Goal: Information Seeking & Learning: Learn about a topic

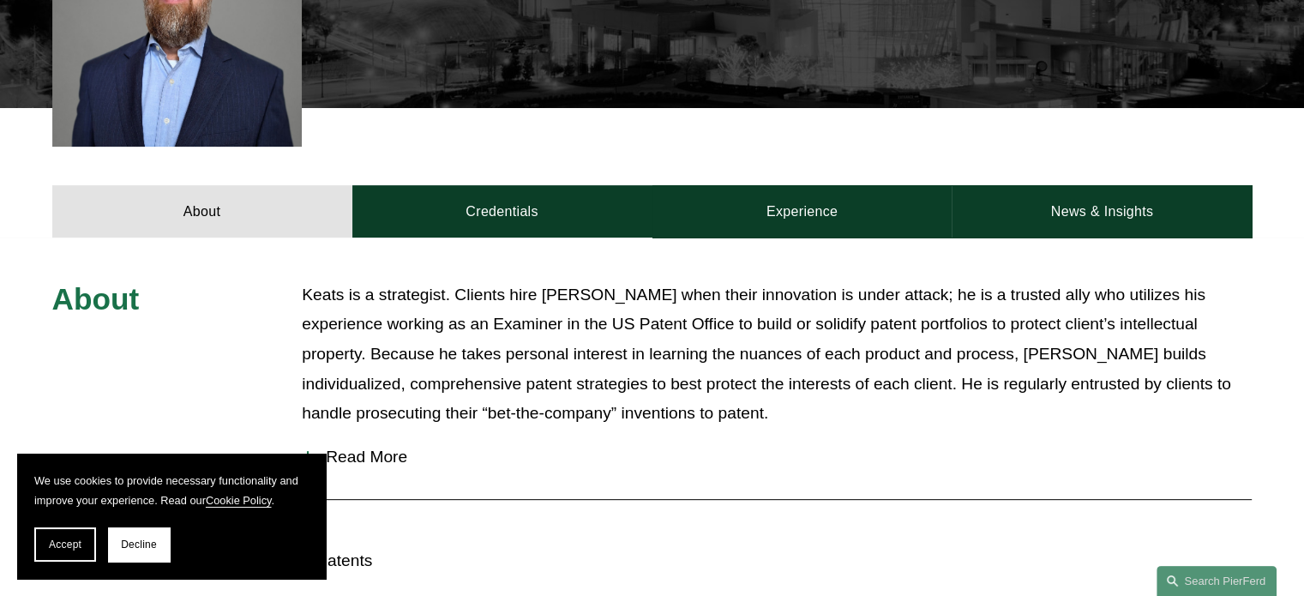
scroll to position [600, 0]
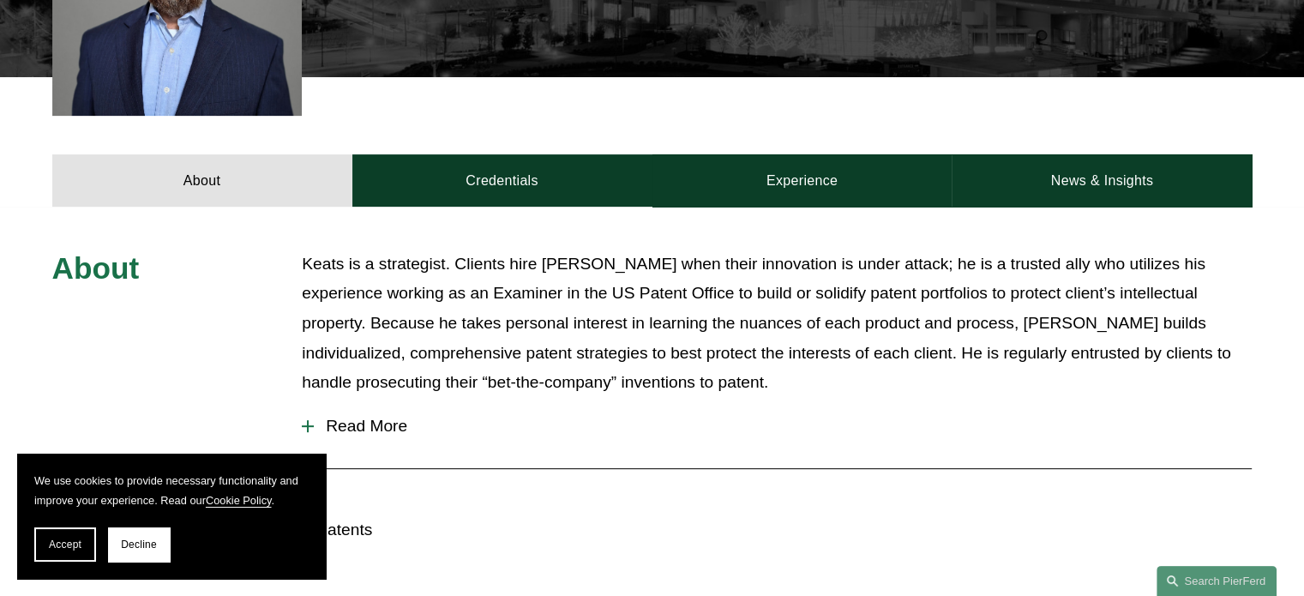
click at [387, 417] on span "Read More" at bounding box center [783, 426] width 938 height 19
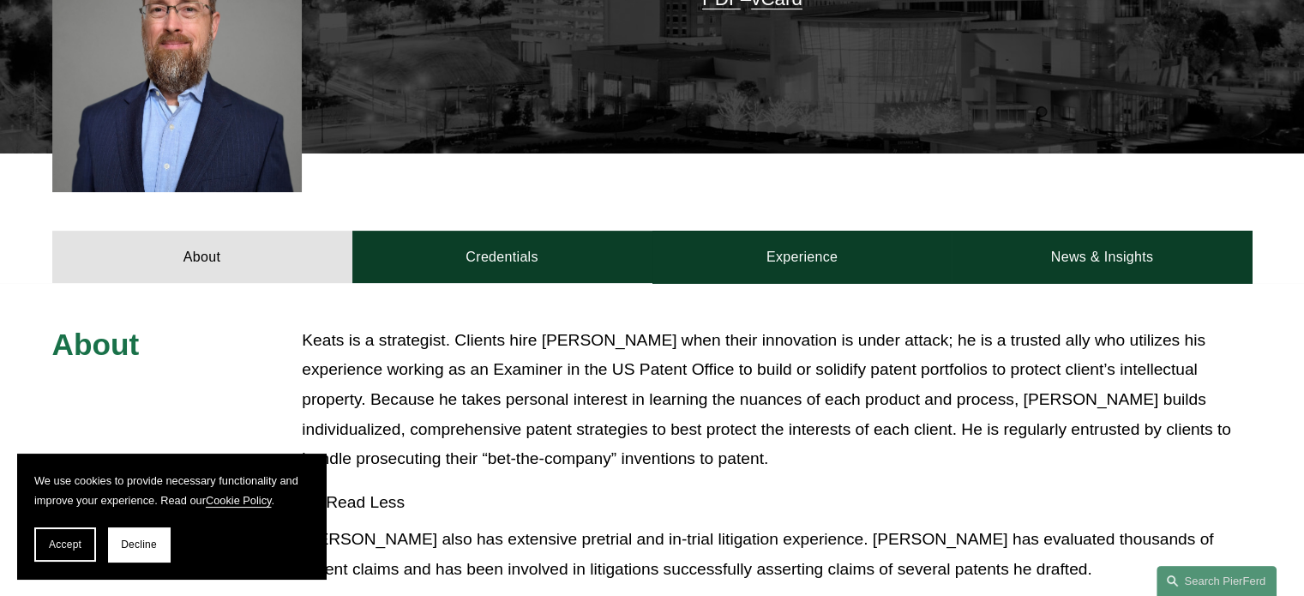
scroll to position [514, 0]
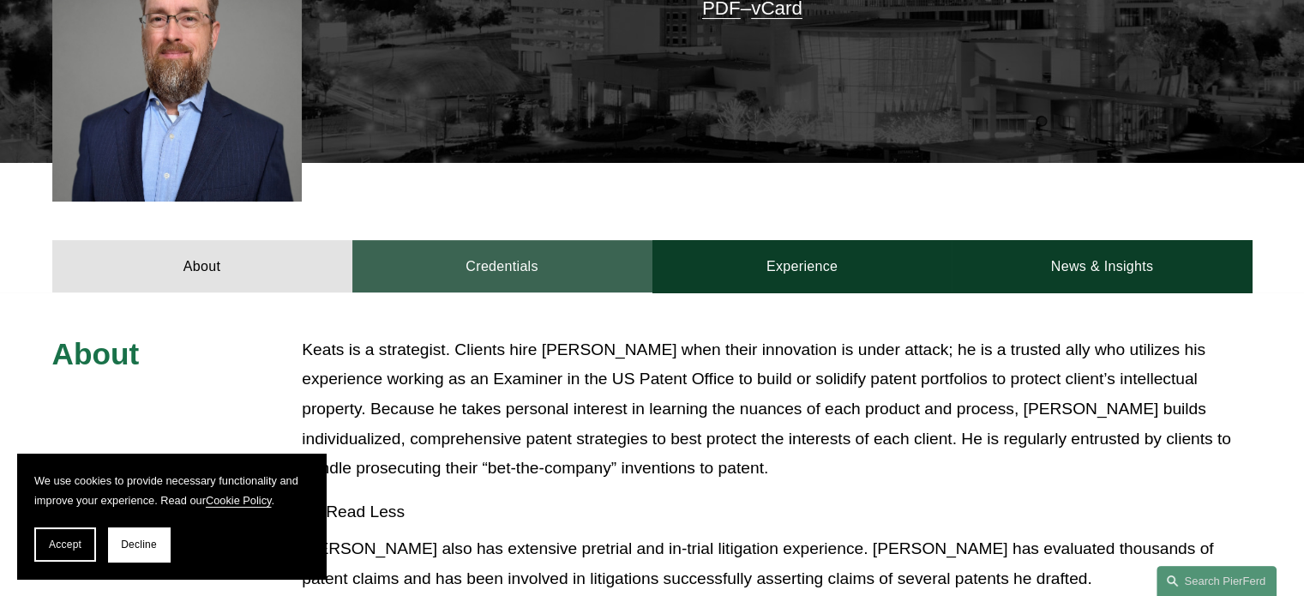
click at [494, 271] on link "Credentials" at bounding box center [502, 265] width 300 height 51
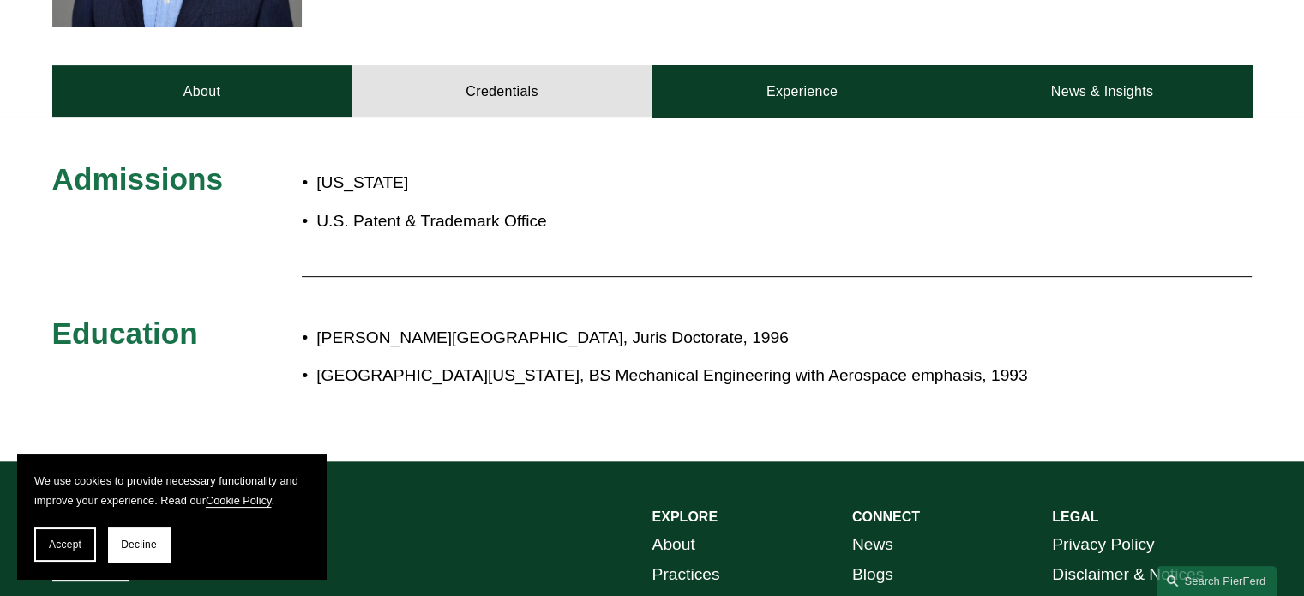
scroll to position [686, 0]
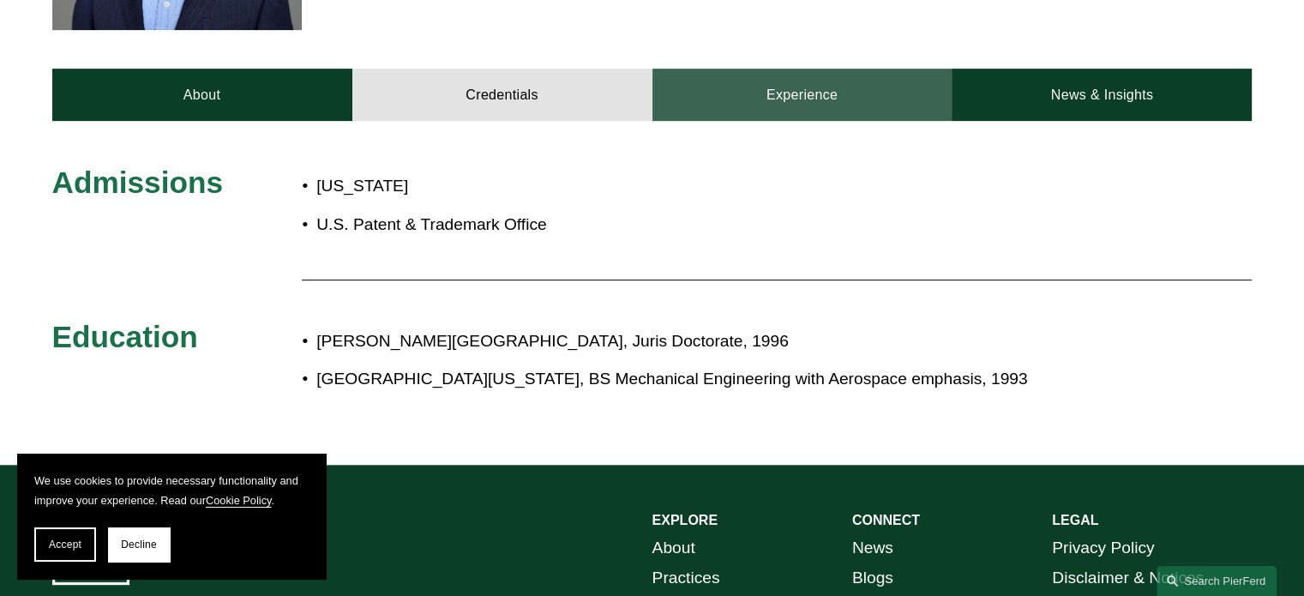
click at [800, 102] on link "Experience" at bounding box center [802, 94] width 300 height 51
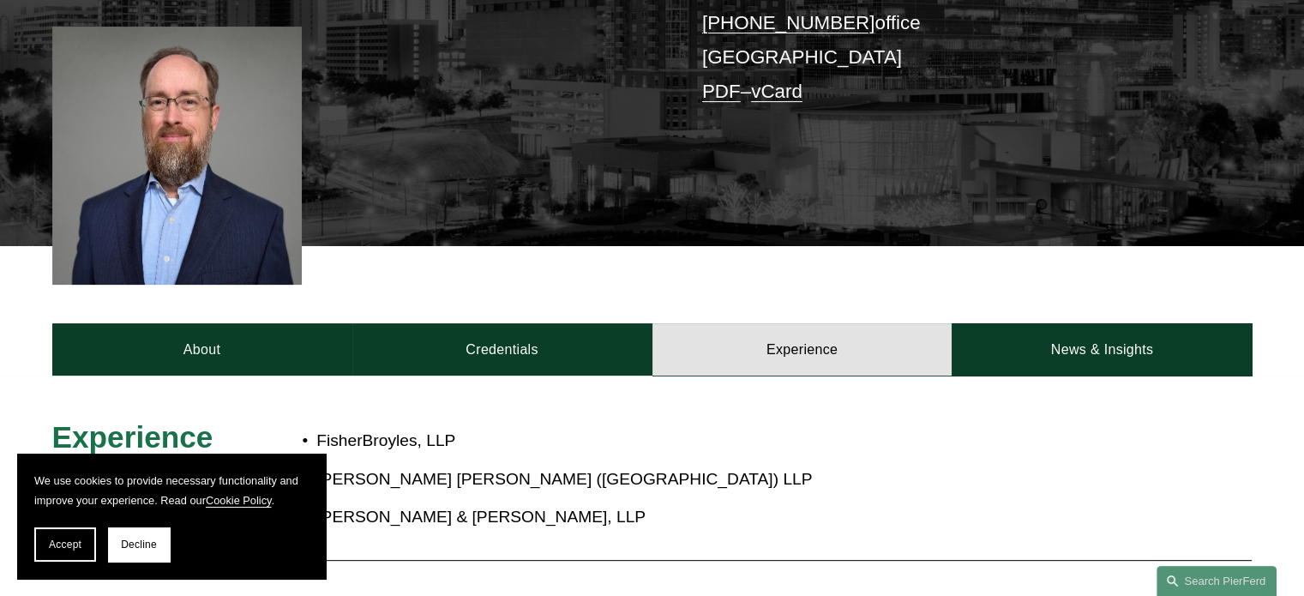
scroll to position [429, 0]
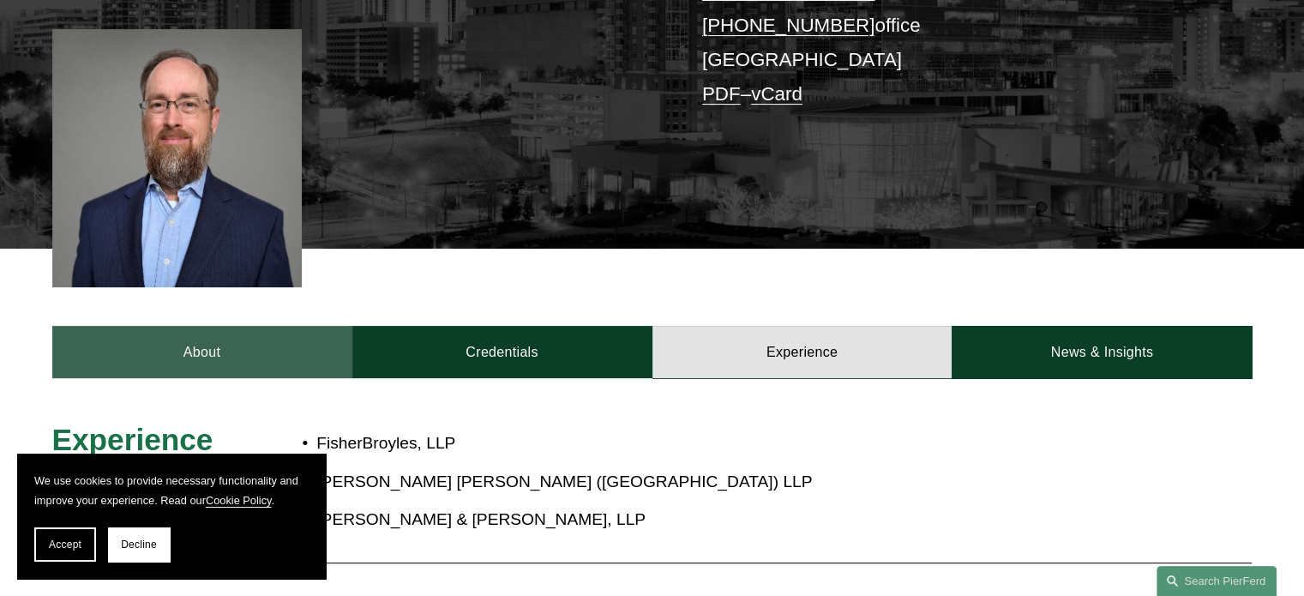
click at [215, 343] on link "About" at bounding box center [202, 351] width 300 height 51
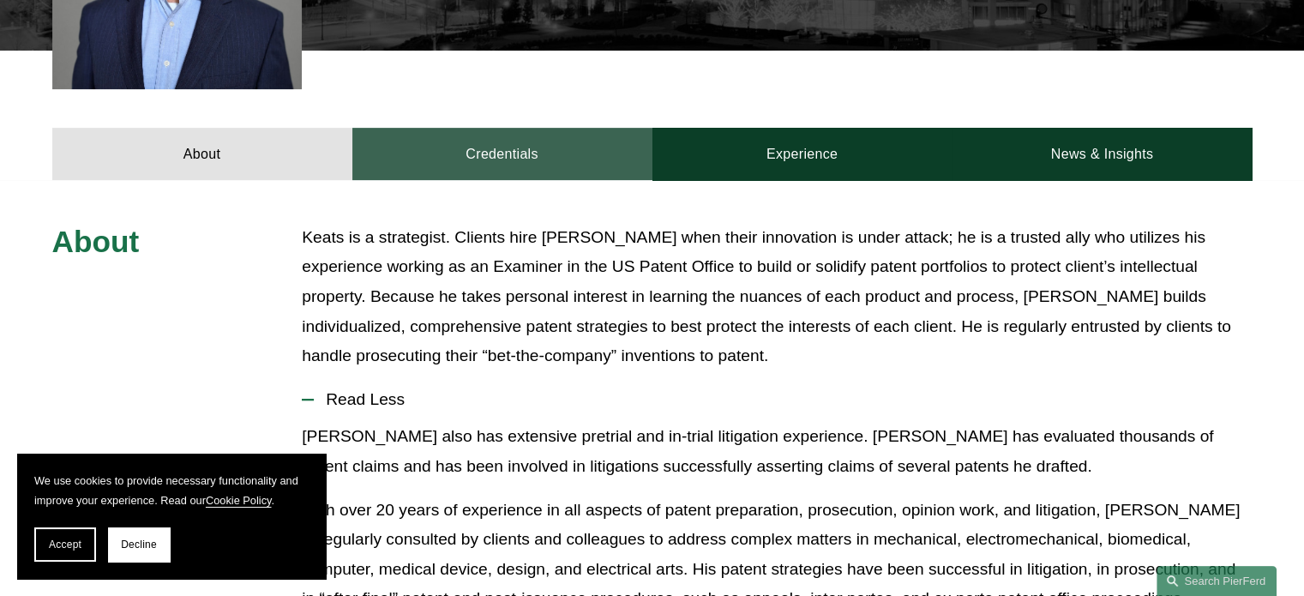
scroll to position [686, 0]
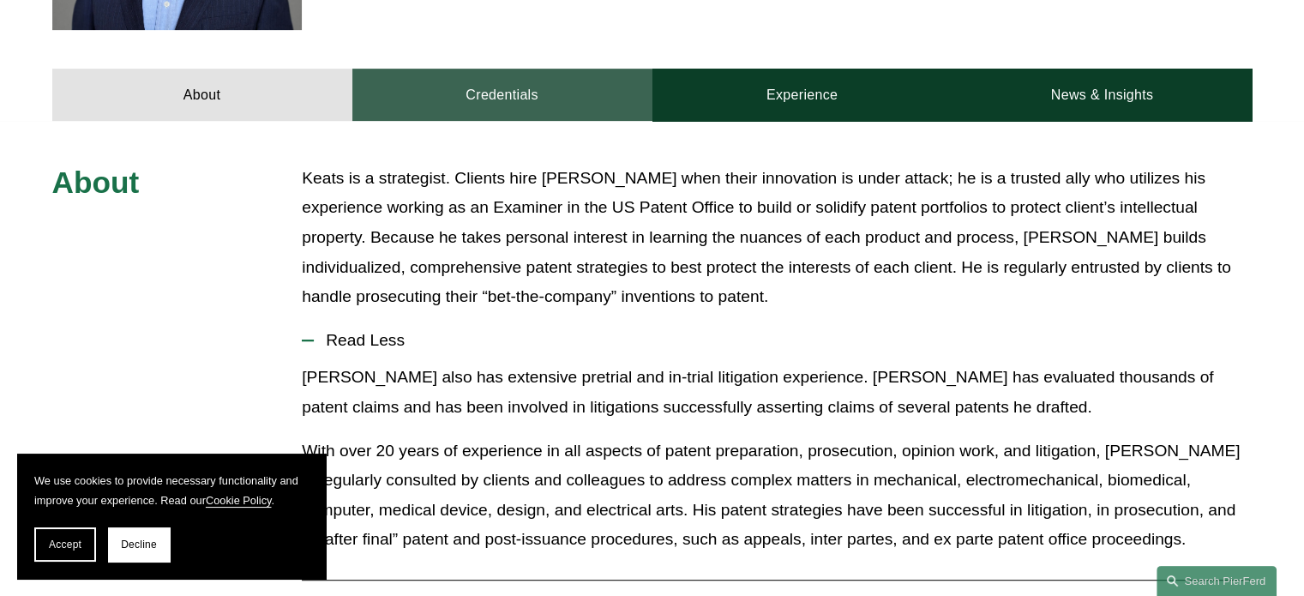
drag, startPoint x: 561, startPoint y: 103, endPoint x: 591, endPoint y: 103, distance: 30.0
click at [561, 103] on link "Credentials" at bounding box center [502, 94] width 300 height 51
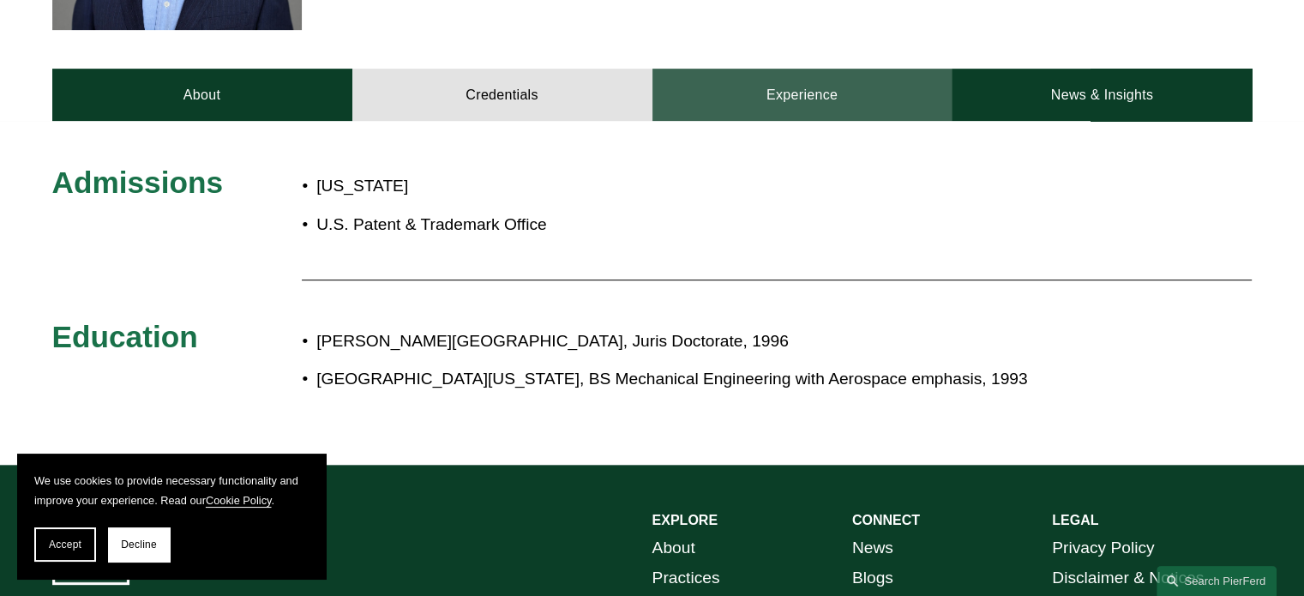
click at [765, 99] on link "Experience" at bounding box center [802, 94] width 300 height 51
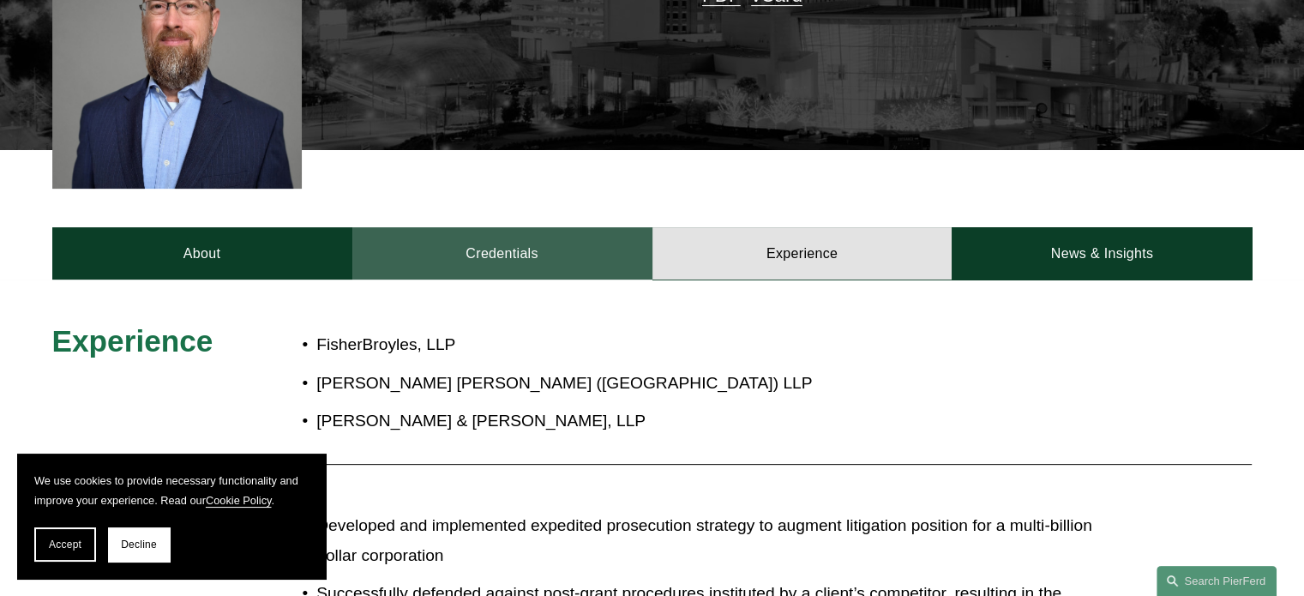
scroll to position [514, 0]
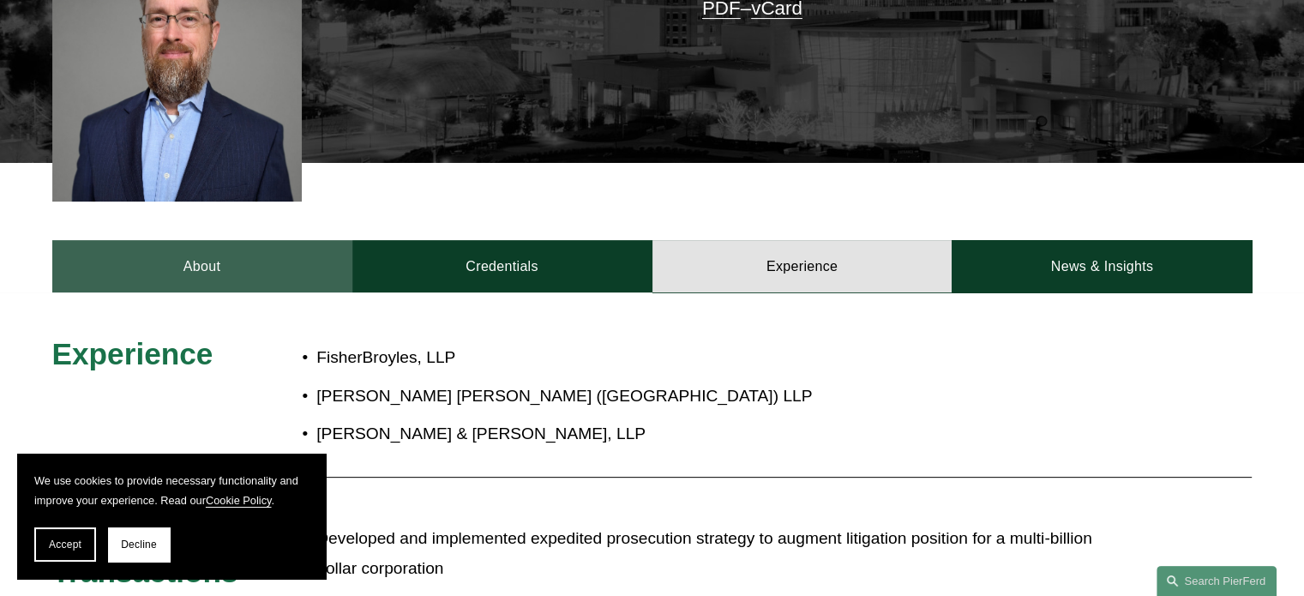
click at [202, 267] on link "About" at bounding box center [202, 265] width 300 height 51
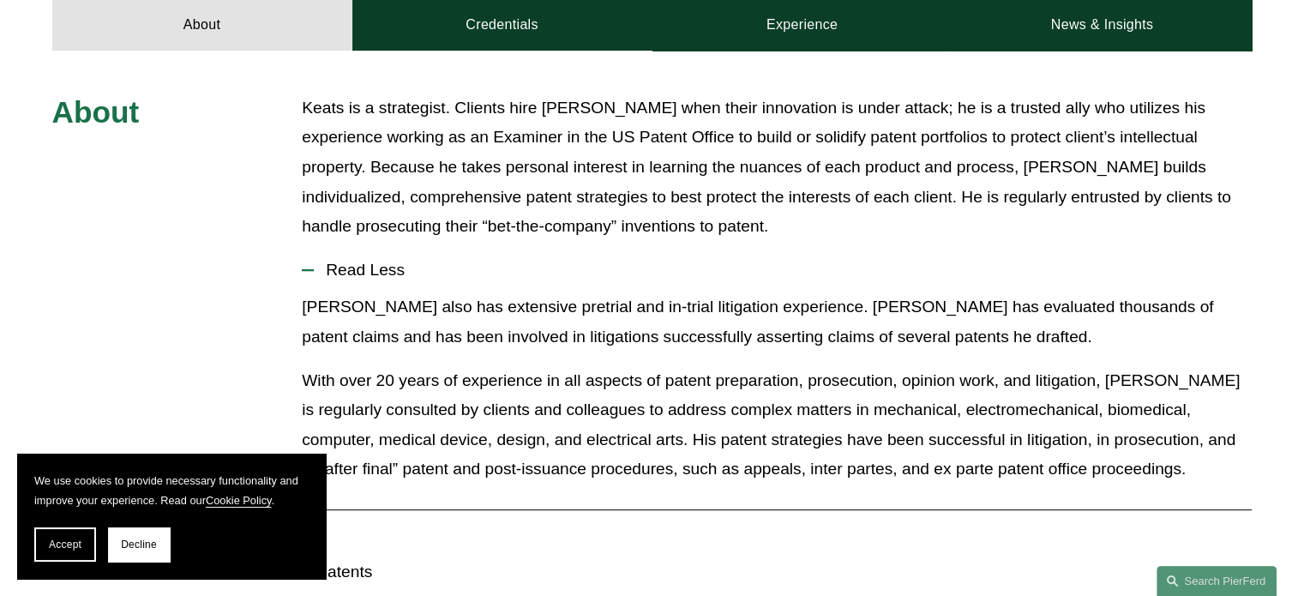
scroll to position [686, 0]
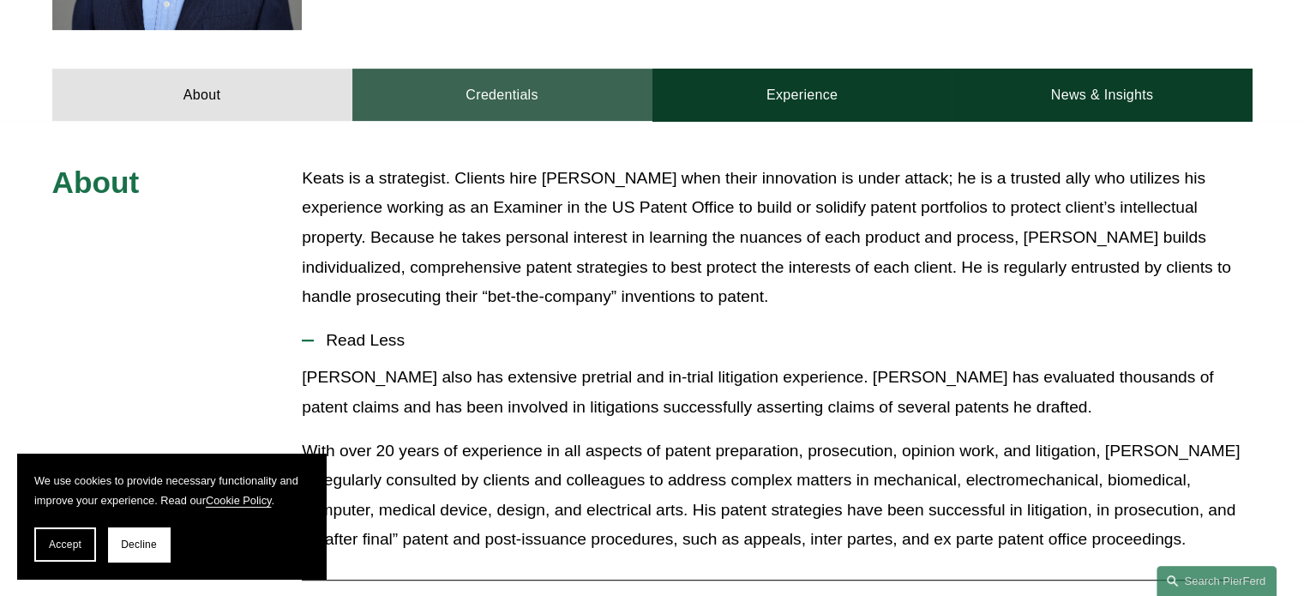
click at [518, 95] on link "Credentials" at bounding box center [502, 94] width 300 height 51
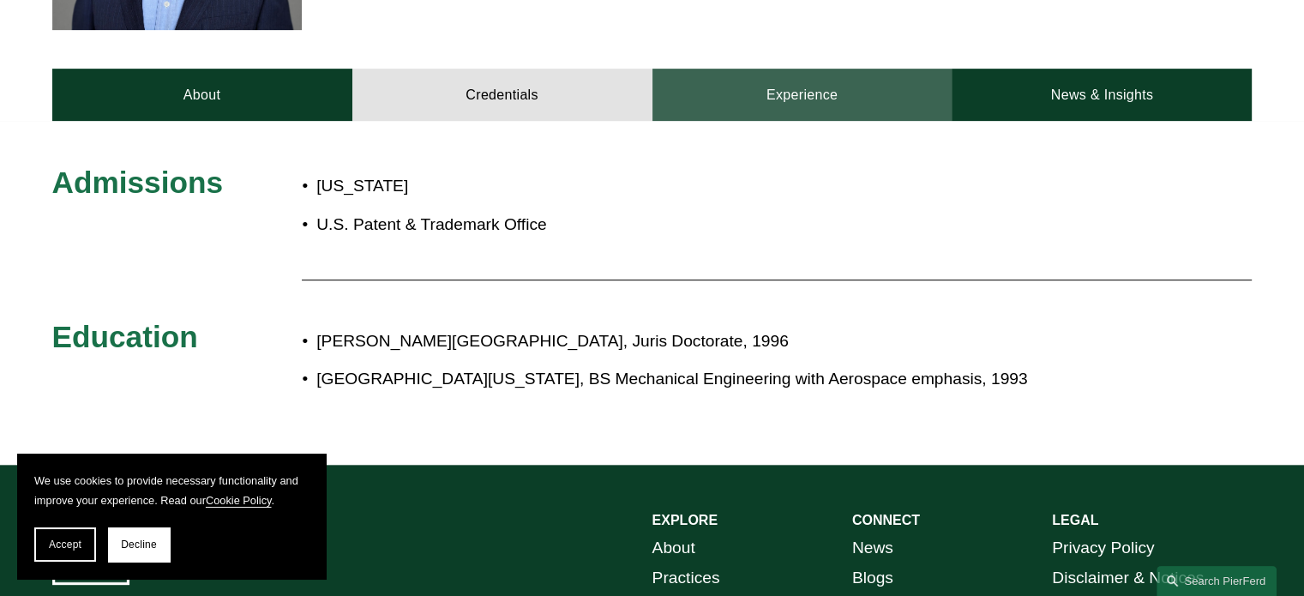
click at [797, 116] on link "Experience" at bounding box center [802, 94] width 300 height 51
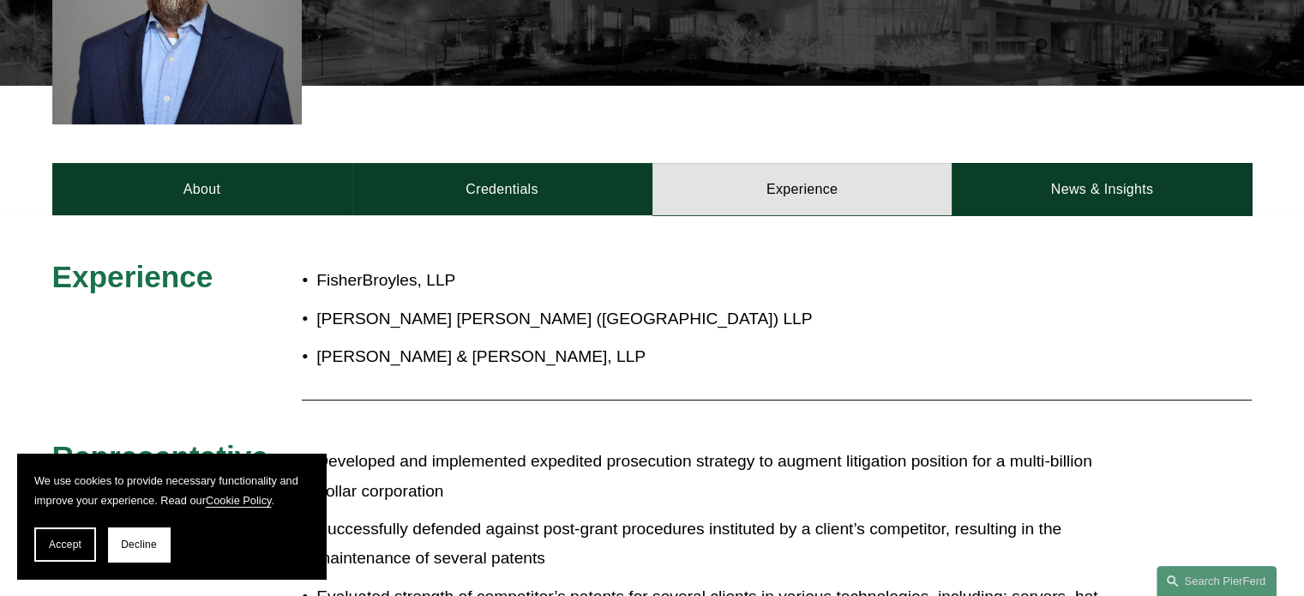
scroll to position [429, 0]
